Goal: Task Accomplishment & Management: Use online tool/utility

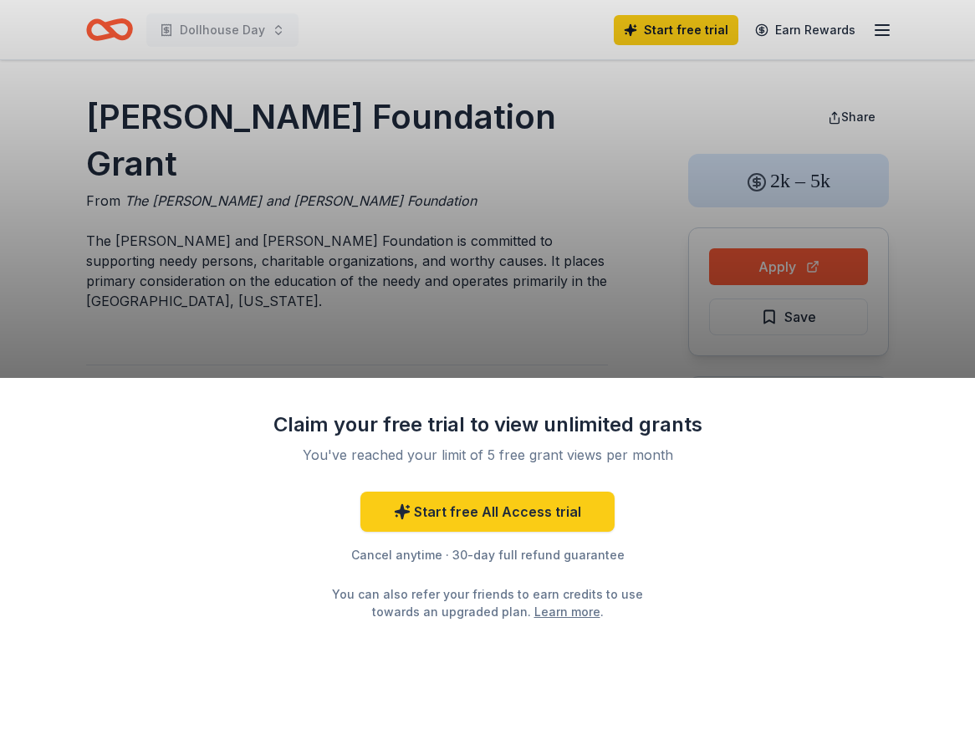
click at [432, 166] on div "Claim your free trial to view unlimited grants You've reached your limit of 5 f…" at bounding box center [487, 377] width 975 height 755
click at [200, 43] on div "Claim your free trial to view unlimited grants You've reached your limit of 5 f…" at bounding box center [487, 377] width 975 height 755
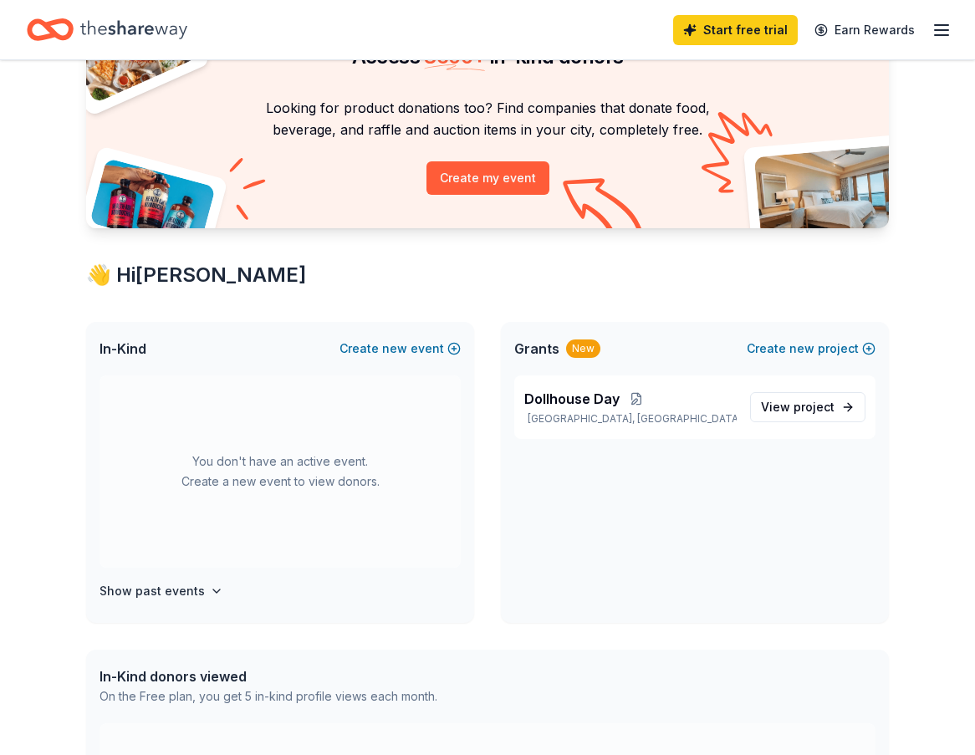
scroll to position [118, 0]
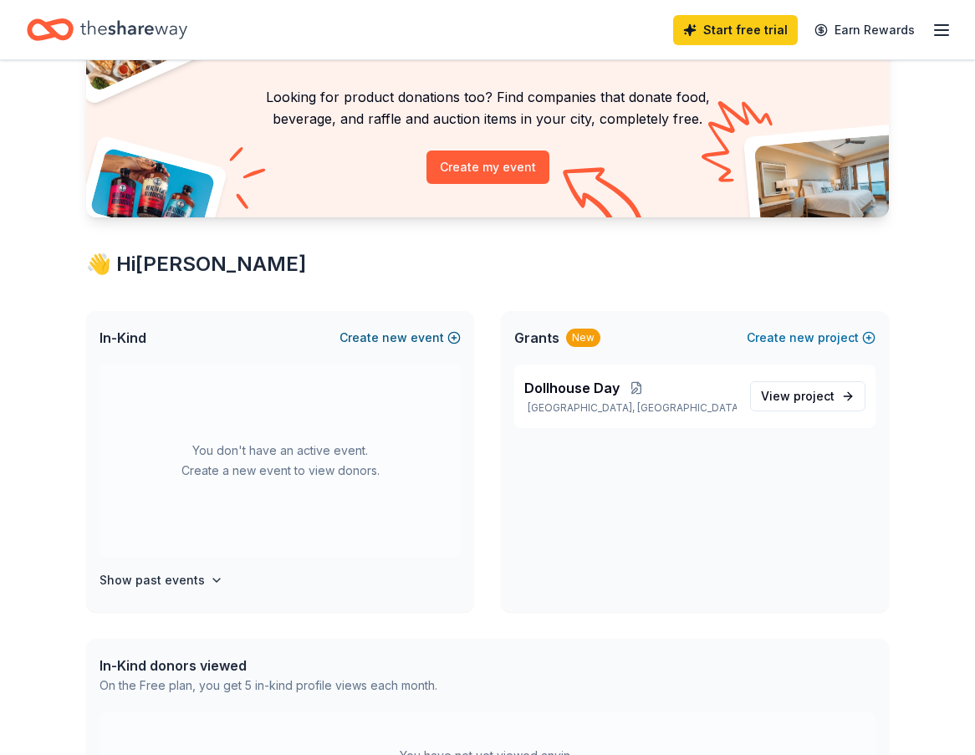
click at [418, 340] on button "Create new event" at bounding box center [400, 338] width 121 height 20
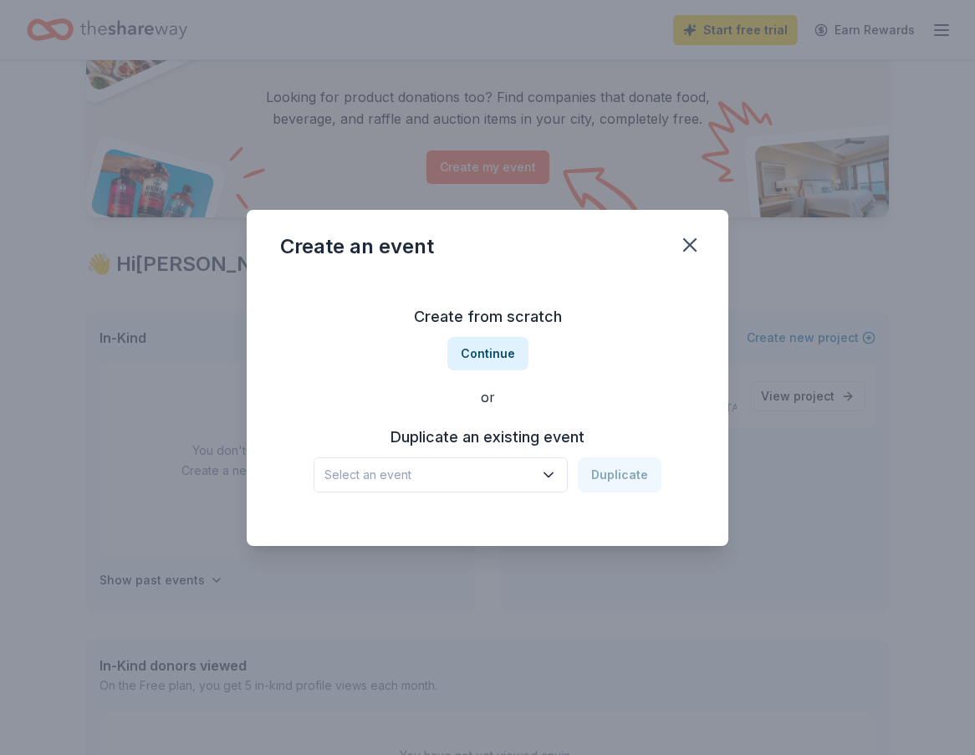
click at [486, 482] on span "Select an event" at bounding box center [429, 475] width 209 height 20
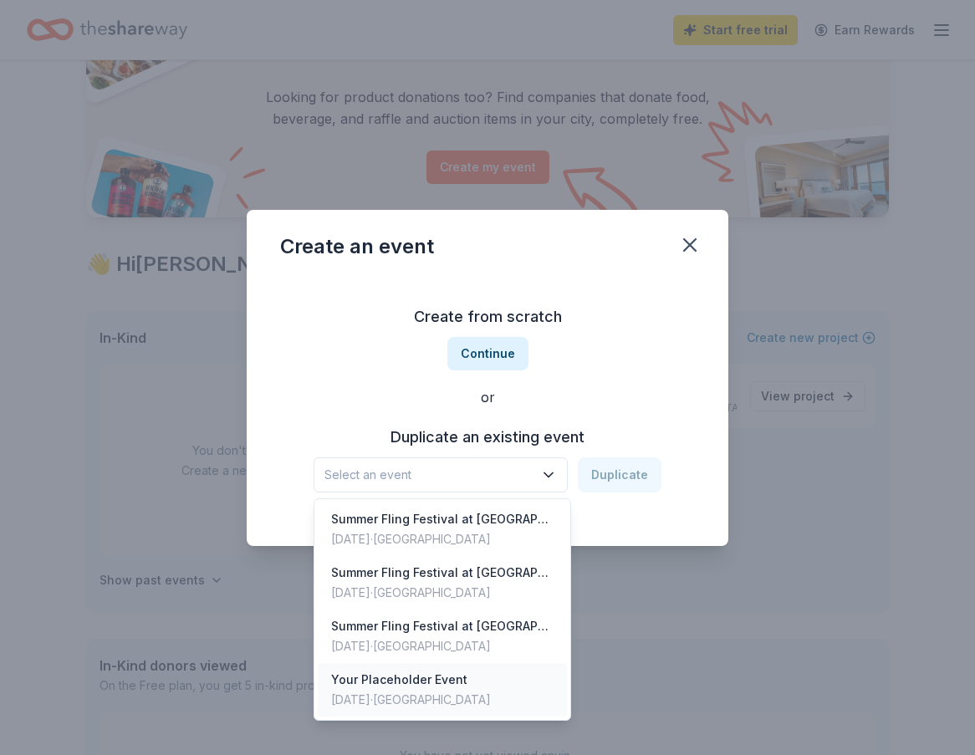
click at [386, 682] on div "Your Placeholder Event" at bounding box center [411, 680] width 160 height 20
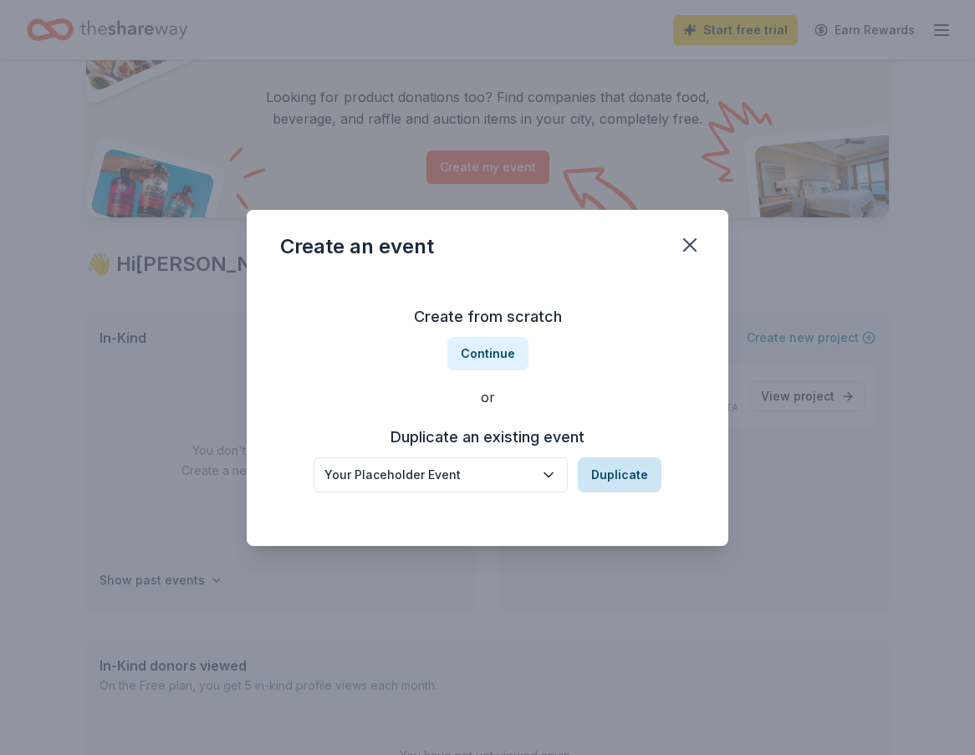
click at [601, 478] on button "Duplicate" at bounding box center [620, 474] width 84 height 35
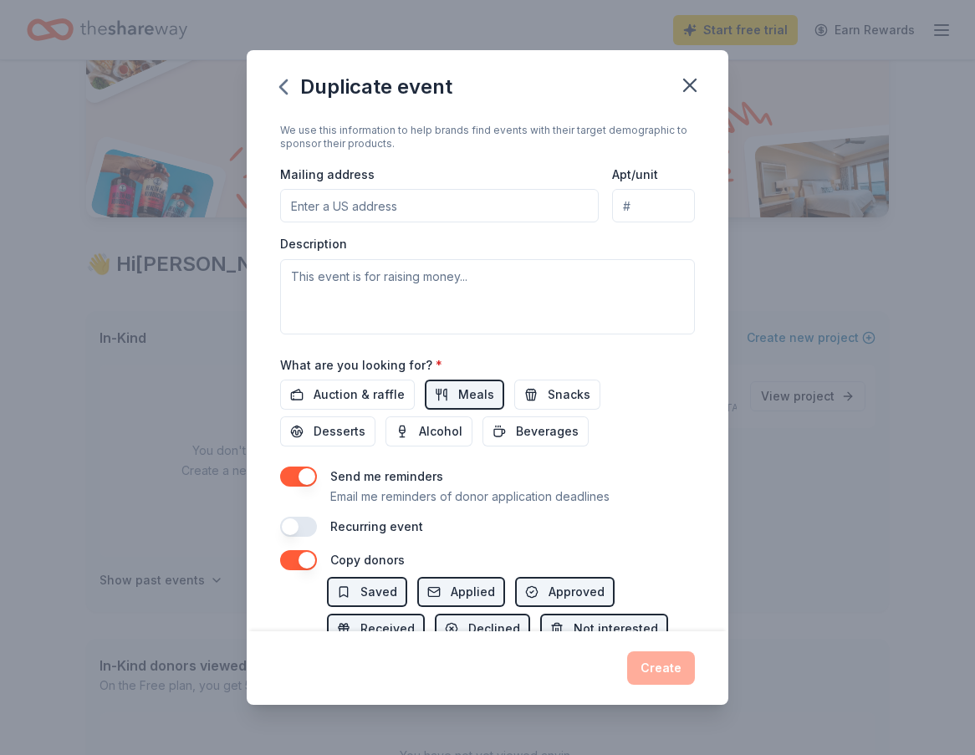
scroll to position [448, 0]
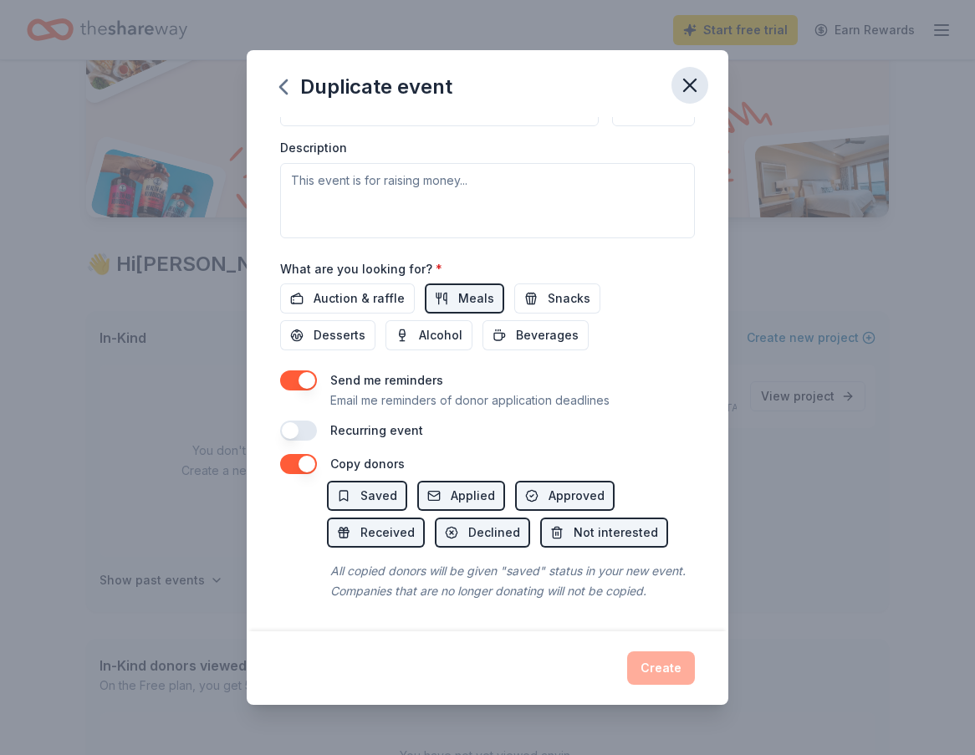
click at [702, 79] on button "button" at bounding box center [690, 85] width 37 height 37
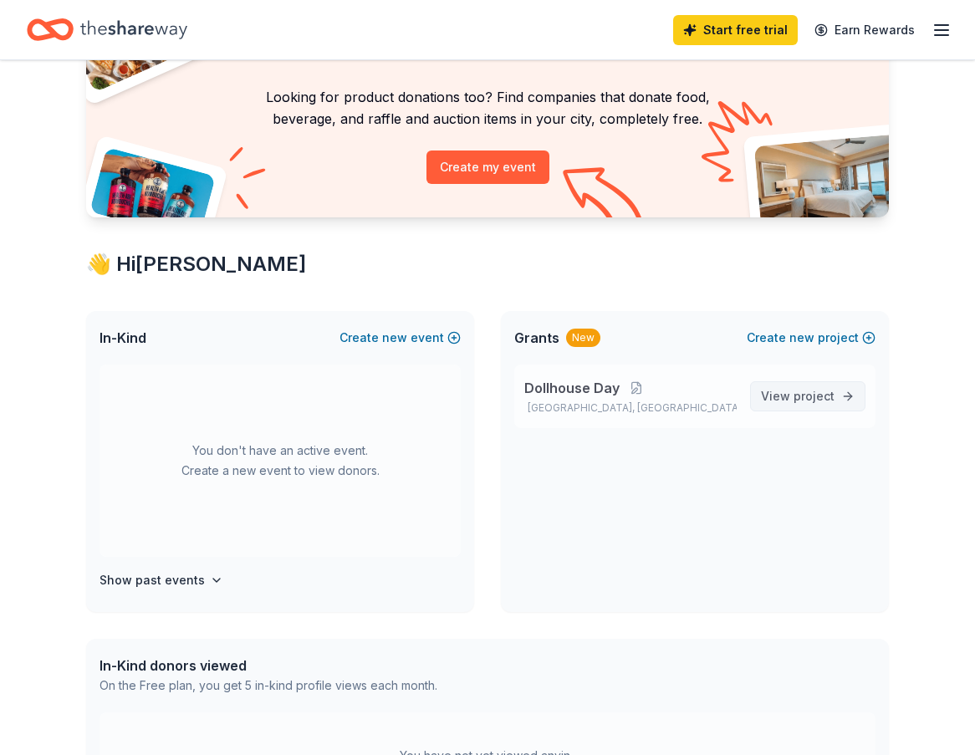
click at [796, 402] on span "project" at bounding box center [814, 396] width 41 height 14
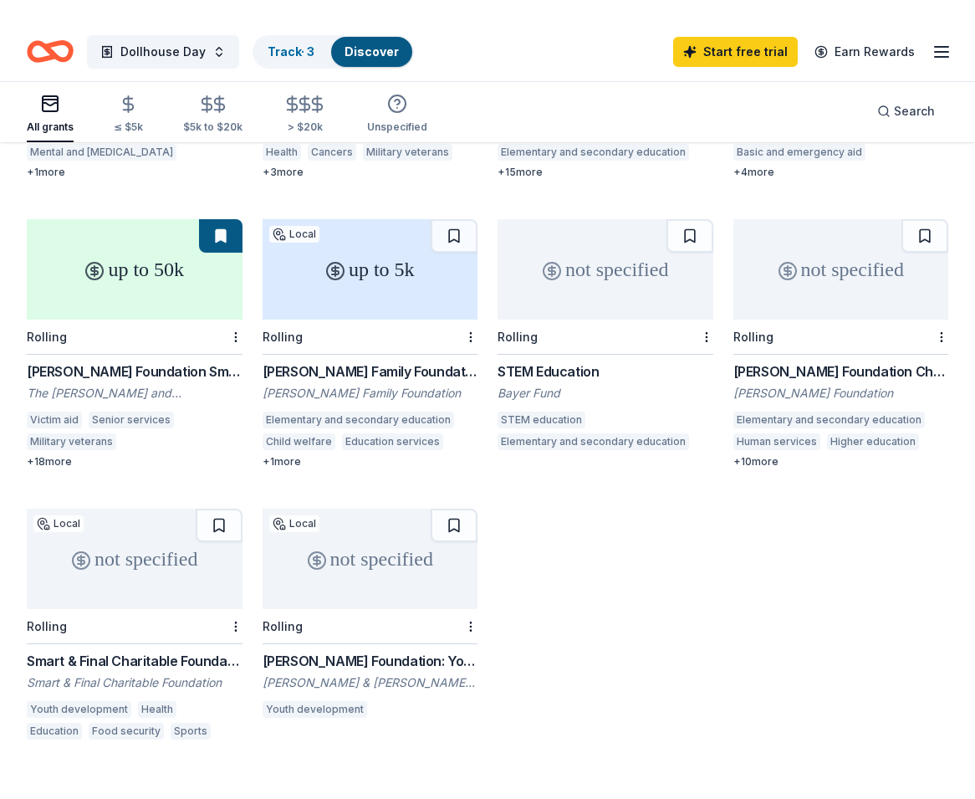
scroll to position [395, 0]
